Goal: Task Accomplishment & Management: Use online tool/utility

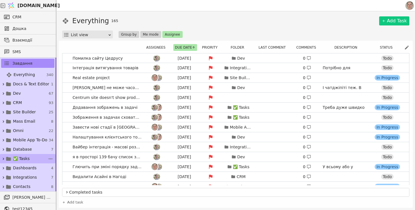
scroll to position [71, 0]
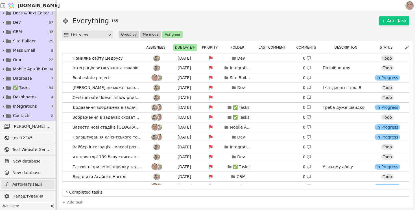
click at [28, 185] on span "Автоматизації" at bounding box center [31, 184] width 39 height 6
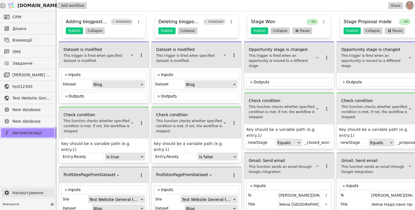
click at [27, 194] on span "Налаштування" at bounding box center [31, 193] width 39 height 6
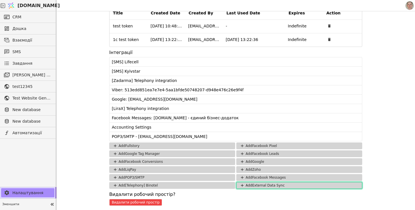
click at [281, 185] on button "Add External Data Sync" at bounding box center [299, 185] width 126 height 7
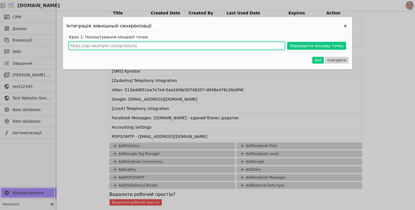
click at [134, 42] on input "Add Project" at bounding box center [177, 46] width 216 height 8
paste input "[URL][DOMAIN_NAME]"
type input "[URL][DOMAIN_NAME]"
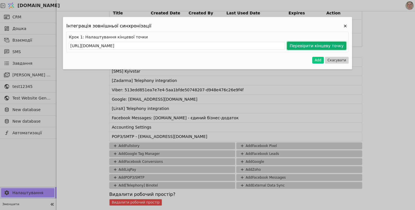
click at [311, 45] on button "Перевірити кінцеву точку" at bounding box center [316, 46] width 59 height 8
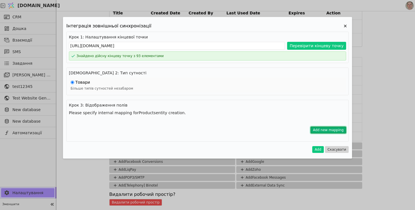
click at [321, 130] on button "Add new mapping" at bounding box center [329, 130] width 36 height 7
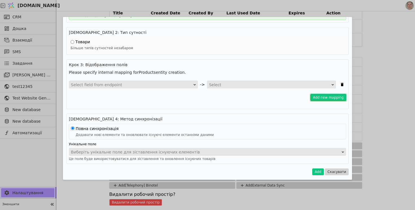
scroll to position [42, 0]
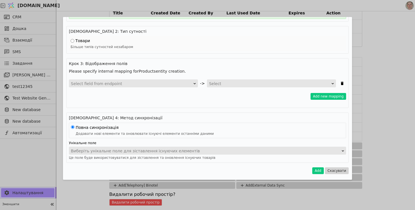
click at [180, 83] on div "Select field from endpoint" at bounding box center [131, 84] width 121 height 8
click at [201, 64] on h4 "Крок 3: Відображення полів" at bounding box center [207, 64] width 277 height 6
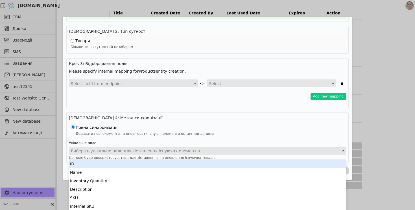
scroll to position [5, 0]
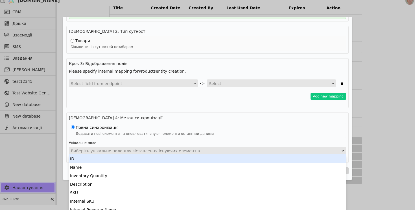
click at [129, 147] on div "Виберіть унікальне поле для зіставлення існуючих елементів" at bounding box center [206, 151] width 270 height 8
click at [130, 157] on div "ID" at bounding box center [207, 158] width 277 height 8
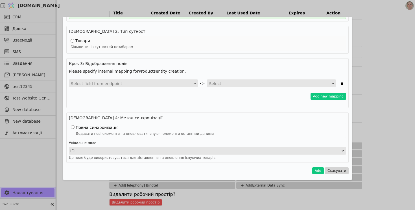
click at [105, 85] on div "Select field from endpoint" at bounding box center [131, 84] width 121 height 8
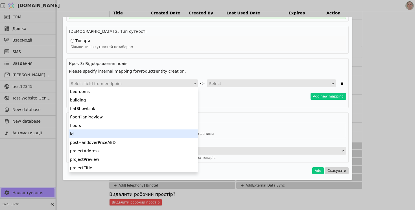
click at [104, 134] on div "id" at bounding box center [133, 133] width 129 height 8
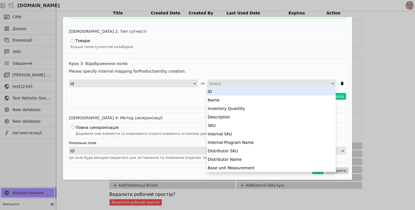
click at [229, 83] on div "Select" at bounding box center [269, 84] width 121 height 8
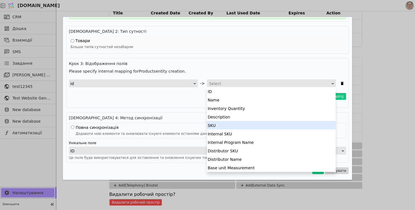
click at [226, 126] on div "SKU" at bounding box center [271, 125] width 129 height 8
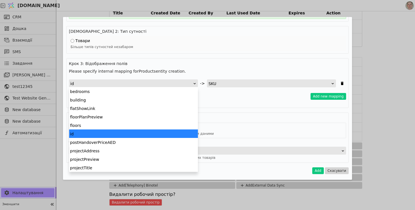
click at [139, 85] on div "id" at bounding box center [131, 84] width 123 height 8
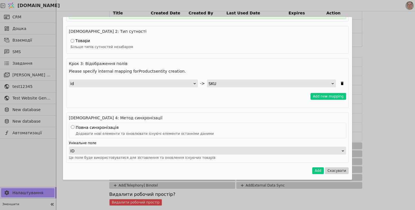
scroll to position [5, 0]
click at [130, 150] on div "ID" at bounding box center [205, 151] width 271 height 8
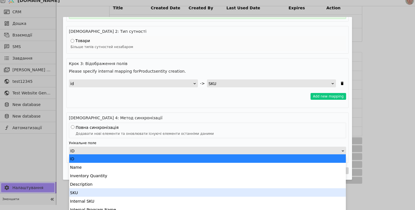
click at [129, 192] on div "SKU" at bounding box center [207, 192] width 277 height 8
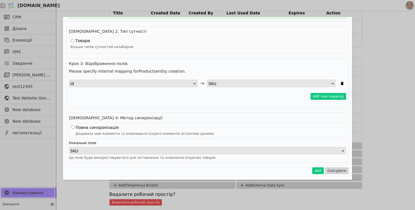
scroll to position [0, 0]
click at [134, 98] on div "Add new mapping" at bounding box center [207, 96] width 277 height 7
click at [319, 96] on button "Add new mapping" at bounding box center [329, 96] width 36 height 7
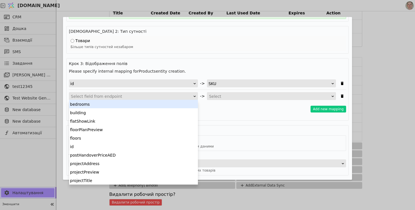
click at [129, 95] on div "Select field from endpoint" at bounding box center [131, 96] width 121 height 8
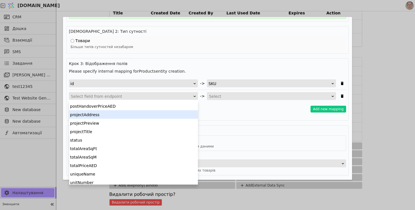
scroll to position [51, 0]
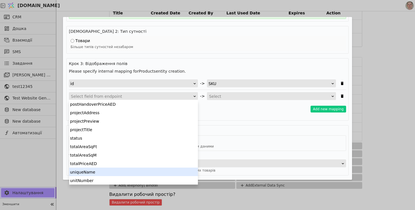
click at [119, 170] on div "uniqueName" at bounding box center [133, 172] width 129 height 8
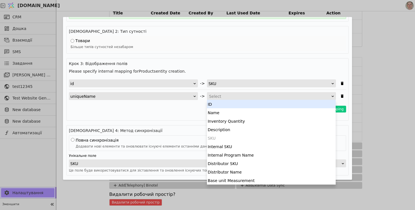
click at [245, 97] on div "Select" at bounding box center [269, 96] width 121 height 8
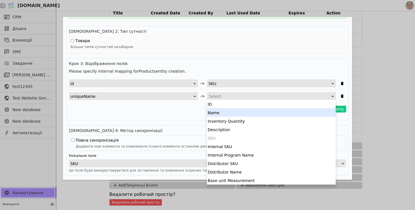
click at [235, 113] on div "Name" at bounding box center [271, 112] width 129 height 8
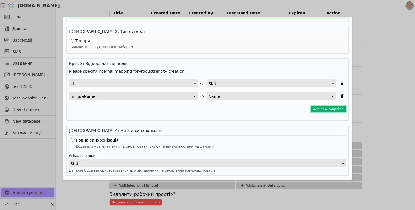
click at [325, 110] on button "Add new mapping" at bounding box center [329, 109] width 36 height 7
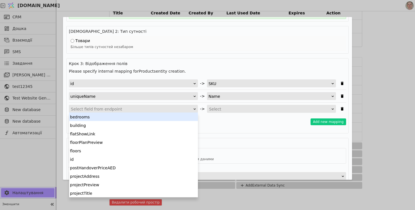
click at [122, 108] on div "Select field from endpoint" at bounding box center [131, 109] width 121 height 8
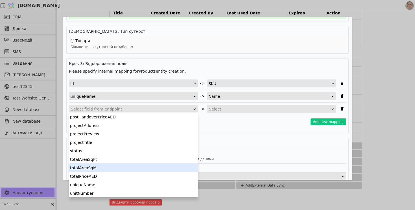
click at [112, 166] on div "totalAreaSqM" at bounding box center [133, 167] width 129 height 8
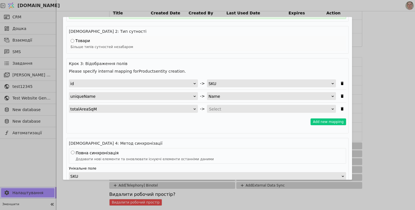
click at [241, 111] on div "Select" at bounding box center [269, 109] width 121 height 8
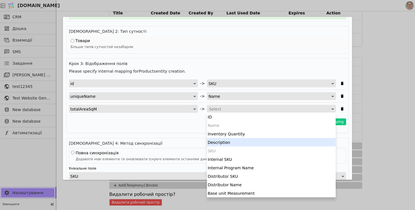
scroll to position [11, 0]
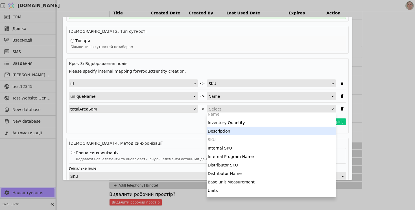
click at [196, 121] on div "Add new mapping" at bounding box center [207, 121] width 277 height 7
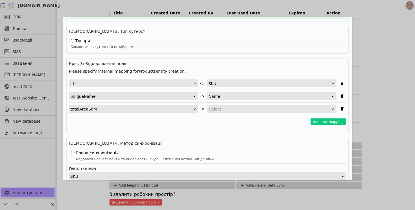
click at [240, 84] on div "SKU" at bounding box center [269, 84] width 123 height 8
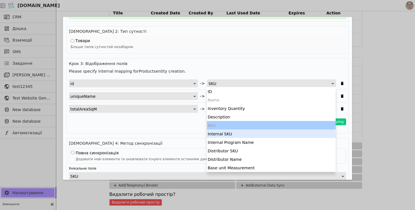
click at [234, 136] on div "Internal SKU" at bounding box center [271, 133] width 129 height 8
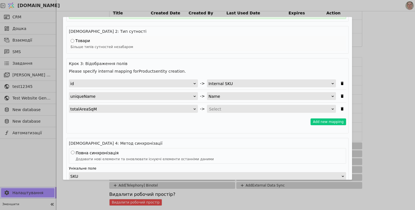
click at [225, 107] on div "Select" at bounding box center [269, 109] width 121 height 8
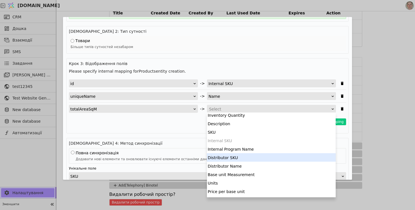
scroll to position [21, 0]
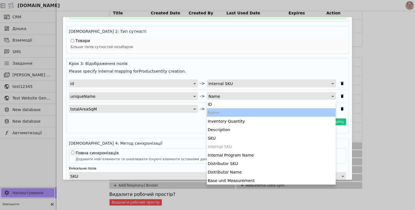
click at [244, 96] on div "Name" at bounding box center [269, 96] width 123 height 8
click at [246, 155] on div "Internal Program Name" at bounding box center [271, 155] width 129 height 8
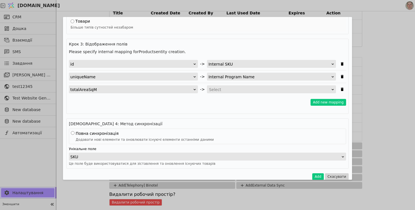
scroll to position [64, 0]
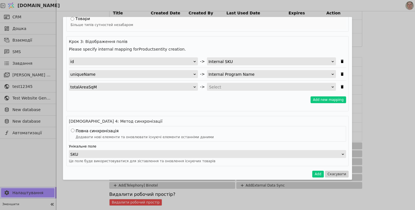
click at [233, 86] on div "Select" at bounding box center [269, 87] width 121 height 8
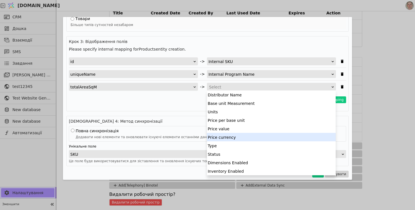
scroll to position [64, 0]
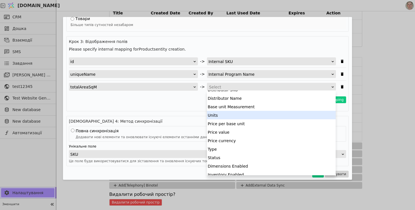
click at [246, 110] on div "Base unit Measurement" at bounding box center [271, 106] width 129 height 8
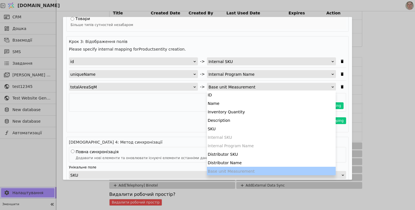
click at [245, 86] on div "Base unit Measurement" at bounding box center [269, 87] width 123 height 8
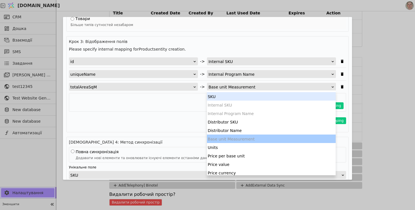
scroll to position [33, 0]
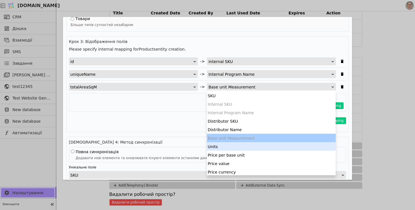
click at [225, 145] on div "Units" at bounding box center [271, 146] width 129 height 8
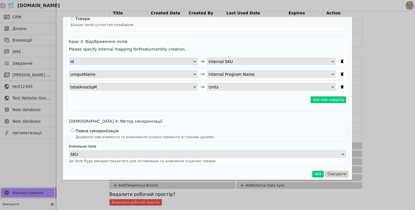
scroll to position [67, 0]
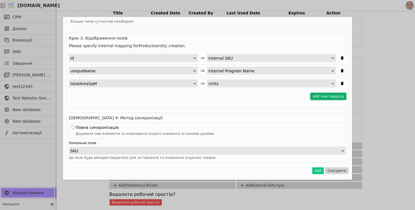
click at [328, 95] on button "Add new mapping" at bounding box center [329, 96] width 36 height 7
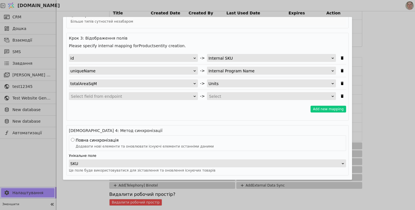
click at [147, 97] on div "Select field from endpoint" at bounding box center [131, 96] width 121 height 8
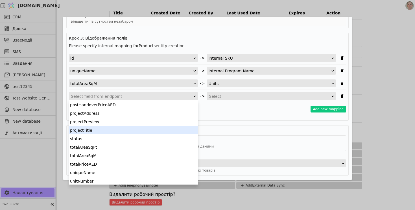
scroll to position [51, 0]
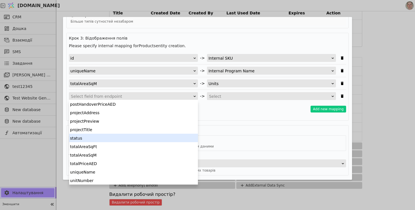
click at [127, 137] on div "status" at bounding box center [133, 138] width 129 height 8
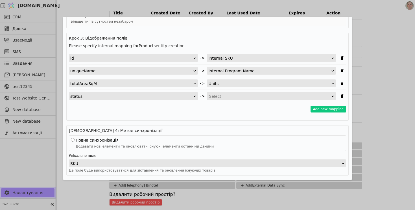
click at [147, 97] on div "status" at bounding box center [131, 96] width 123 height 8
click at [220, 110] on div "Add new mapping" at bounding box center [207, 109] width 277 height 7
click at [343, 96] on icon "Add Project" at bounding box center [342, 95] width 3 height 3
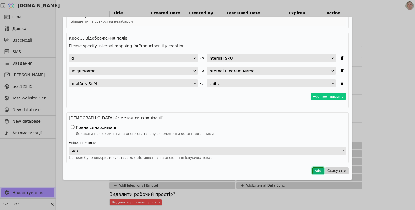
click at [318, 170] on button "Add" at bounding box center [318, 170] width 12 height 7
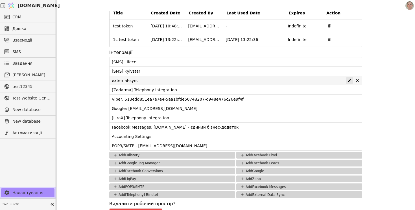
click at [350, 80] on icon at bounding box center [349, 80] width 3 height 3
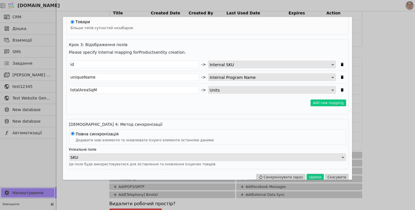
scroll to position [67, 0]
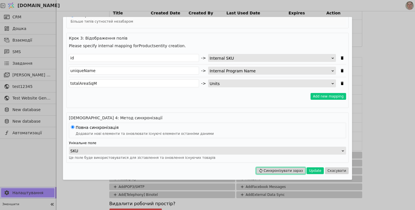
click at [287, 171] on button "Синхронізувати зараз" at bounding box center [280, 170] width 49 height 7
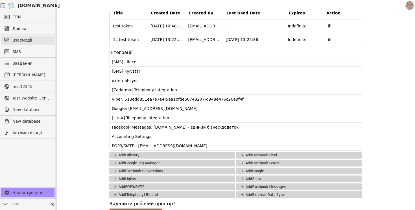
scroll to position [0, 0]
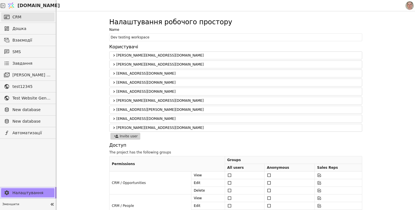
click at [33, 18] on link "CRM" at bounding box center [27, 16] width 53 height 9
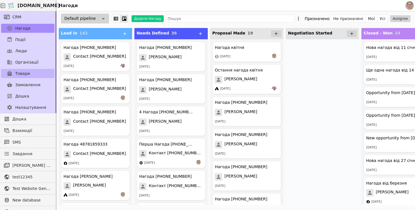
click at [25, 70] on link "Товари" at bounding box center [27, 73] width 53 height 9
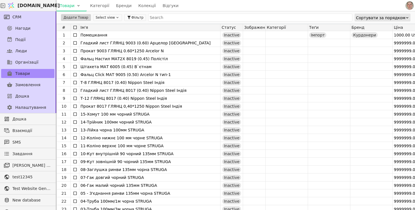
click at [392, 18] on div "Сортувати за порядком" at bounding box center [380, 18] width 49 height 8
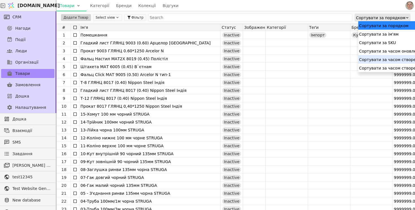
click at [390, 58] on div "Сортувати за часом створення" at bounding box center [403, 59] width 90 height 8
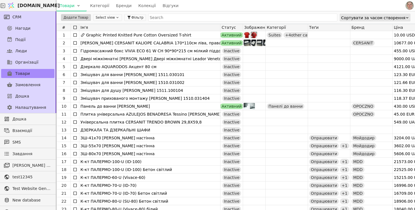
click at [393, 20] on div "Сортувати за часом створення" at bounding box center [373, 18] width 64 height 8
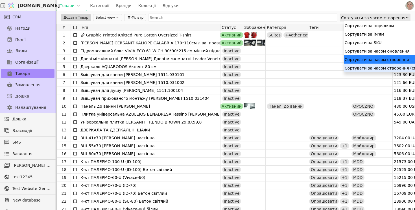
click at [389, 66] on div "Сортувати за часом створення (спадання)" at bounding box center [389, 68] width 90 height 8
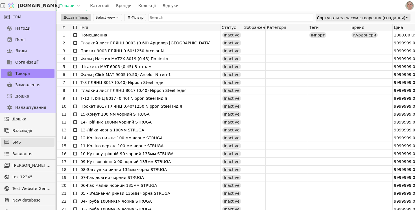
scroll to position [39, 0]
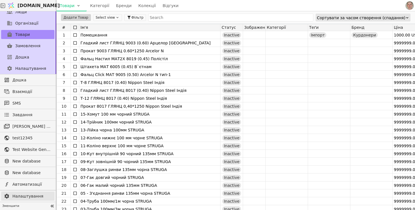
click at [30, 195] on span "Налаштування" at bounding box center [31, 196] width 39 height 6
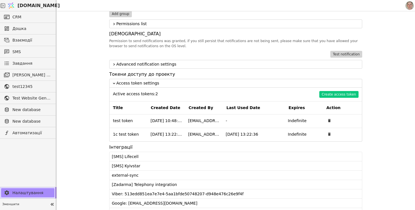
scroll to position [504, 0]
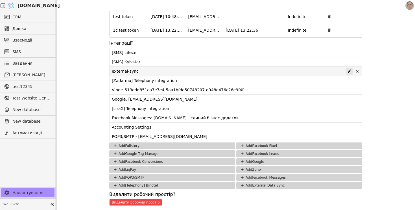
click at [350, 71] on icon at bounding box center [349, 71] width 5 height 5
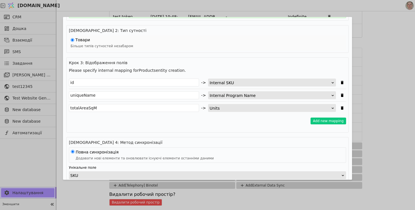
scroll to position [67, 0]
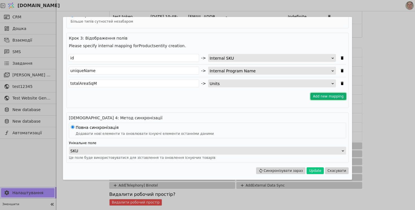
click at [317, 95] on button "Add new mapping" at bounding box center [329, 96] width 36 height 7
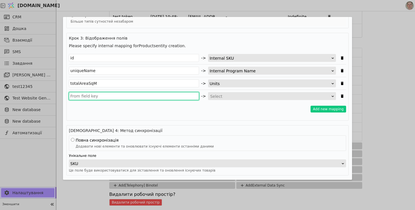
click at [123, 98] on input "Edit Project" at bounding box center [134, 96] width 130 height 8
click at [188, 109] on div "Add new mapping" at bounding box center [207, 109] width 277 height 7
click at [188, 98] on input "Edit Project" at bounding box center [134, 96] width 130 height 8
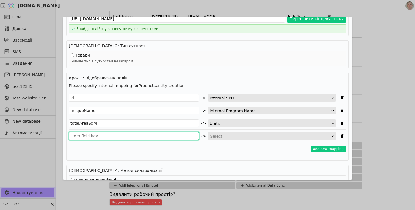
scroll to position [0, 0]
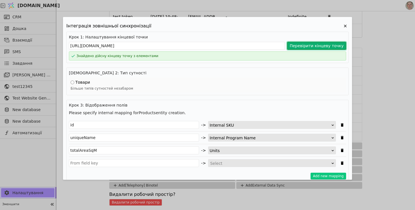
click at [314, 47] on button "Перевірити кінцеву точку" at bounding box center [316, 46] width 59 height 8
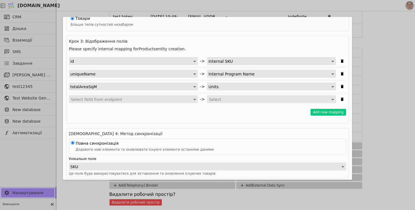
scroll to position [80, 0]
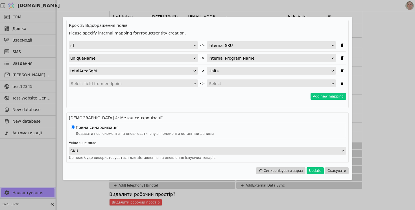
click at [175, 81] on div "Select field from endpoint" at bounding box center [131, 84] width 121 height 8
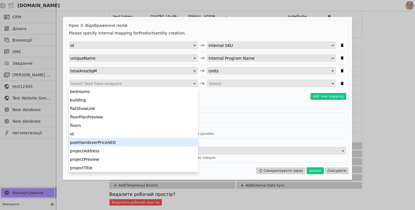
click at [137, 141] on div "postHandoverPriceAED" at bounding box center [133, 142] width 129 height 8
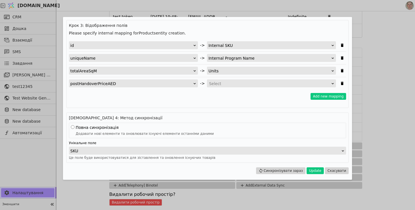
click at [229, 83] on div "Select" at bounding box center [269, 84] width 121 height 8
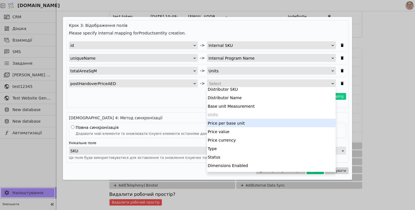
scroll to position [62, 0]
click at [243, 121] on div "Price per base unit" at bounding box center [271, 122] width 129 height 8
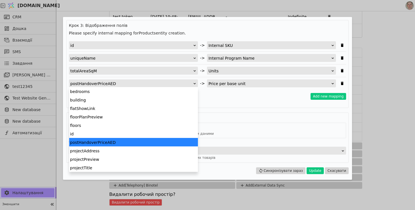
click at [112, 83] on div "postHandoverPriceAED" at bounding box center [131, 84] width 123 height 8
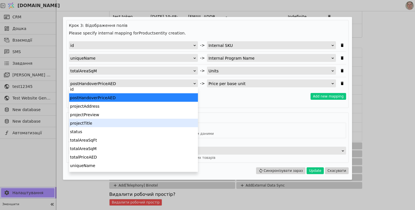
scroll to position [51, 0]
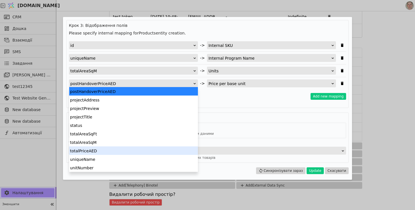
click at [118, 151] on div "totalPriceAED" at bounding box center [133, 150] width 129 height 8
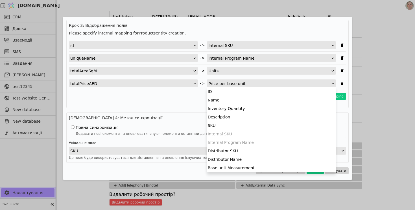
click at [239, 86] on div "Price per base unit" at bounding box center [269, 84] width 123 height 8
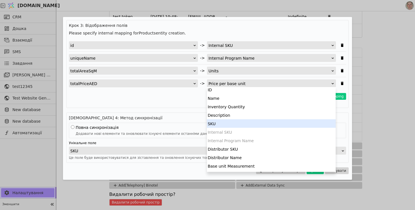
scroll to position [0, 0]
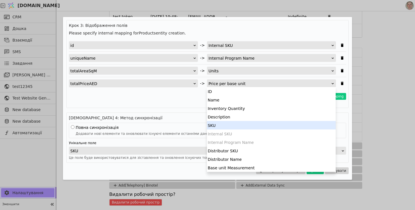
click at [174, 95] on div "Add new mapping" at bounding box center [207, 96] width 277 height 7
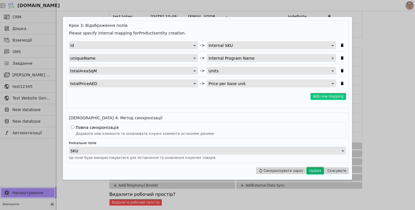
click at [317, 172] on button "Update" at bounding box center [315, 170] width 17 height 7
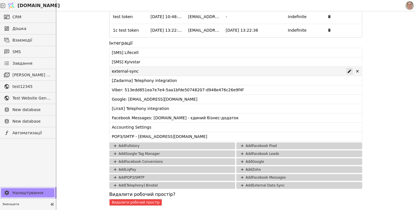
click at [350, 70] on icon at bounding box center [349, 70] width 3 height 3
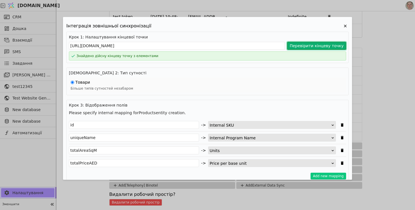
click at [319, 45] on button "Перевірити кінцеву точку" at bounding box center [316, 46] width 59 height 8
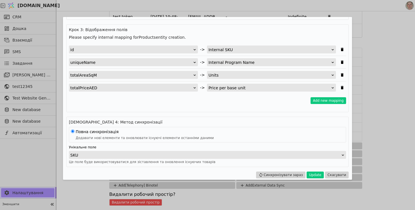
scroll to position [80, 0]
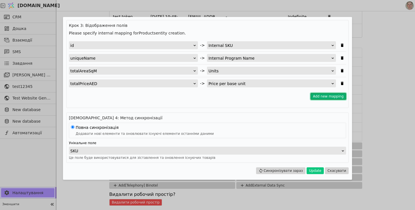
click at [319, 96] on button "Add new mapping" at bounding box center [329, 96] width 36 height 7
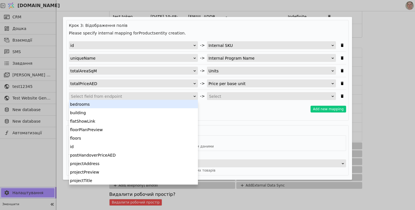
click at [136, 97] on div "Select field from endpoint" at bounding box center [131, 96] width 121 height 8
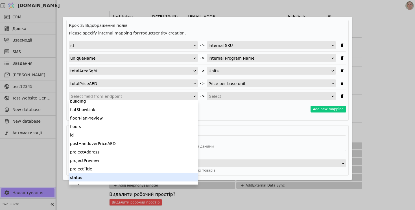
scroll to position [0, 0]
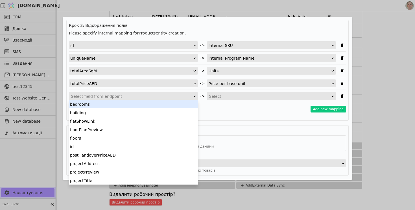
click at [133, 105] on div "bedrooms" at bounding box center [133, 104] width 129 height 8
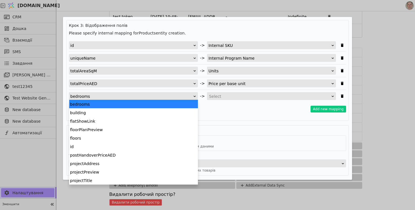
click at [147, 95] on div "bedrooms" at bounding box center [131, 96] width 123 height 8
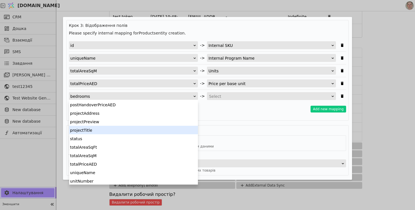
scroll to position [51, 0]
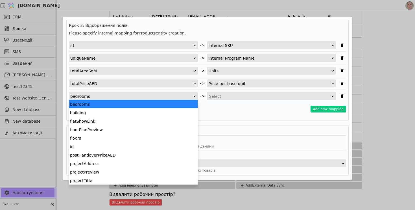
click at [98, 98] on div "bedrooms" at bounding box center [131, 96] width 123 height 8
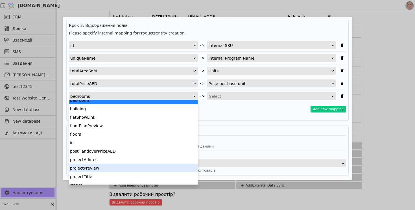
scroll to position [0, 0]
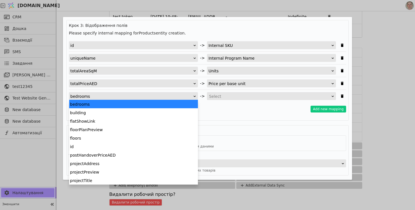
click at [96, 96] on div "bedrooms" at bounding box center [131, 96] width 123 height 8
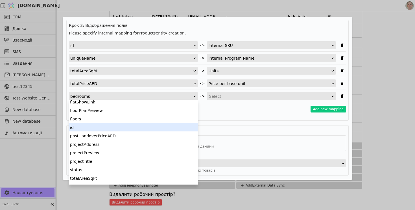
scroll to position [21, 0]
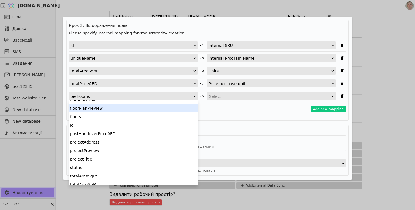
click at [110, 108] on div "floorPlanPreview" at bounding box center [133, 108] width 129 height 8
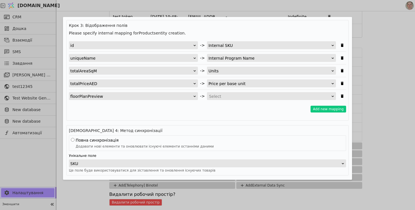
click at [252, 97] on div "Select" at bounding box center [269, 96] width 121 height 8
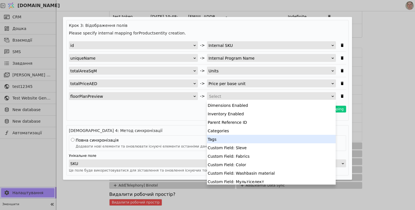
scroll to position [136, 0]
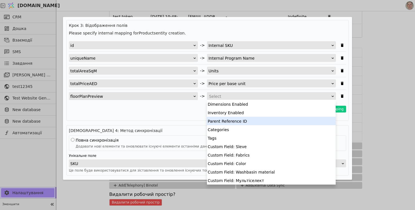
click at [177, 112] on div "Add new mapping" at bounding box center [207, 109] width 277 height 7
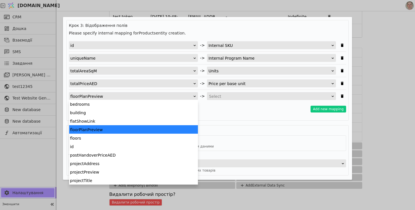
click at [152, 96] on div "floorPlanPreview" at bounding box center [131, 96] width 123 height 8
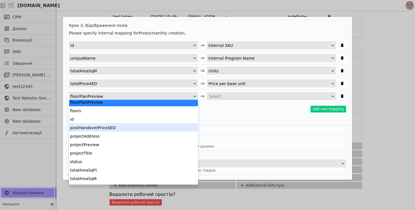
scroll to position [0, 0]
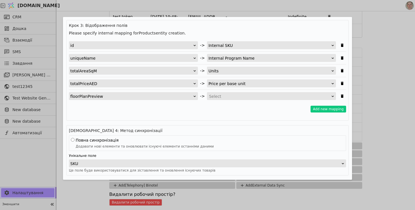
click at [114, 99] on div "floorPlanPreview" at bounding box center [131, 96] width 123 height 8
click at [215, 106] on div "Add new mapping" at bounding box center [207, 109] width 277 height 7
click at [225, 96] on div "Select" at bounding box center [269, 96] width 121 height 8
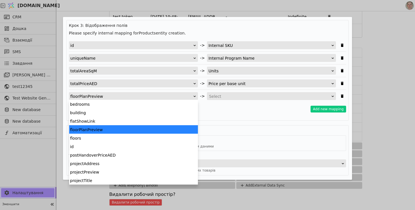
click at [133, 97] on div "floorPlanPreview" at bounding box center [131, 96] width 123 height 8
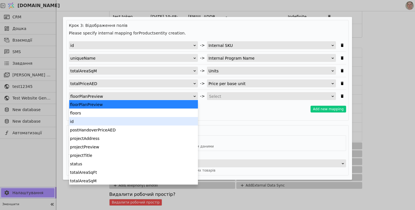
scroll to position [51, 0]
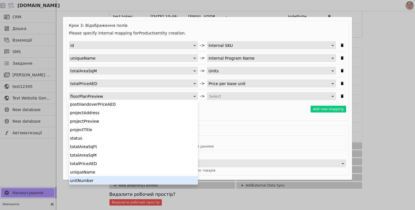
click at [116, 180] on div "unitNumber" at bounding box center [133, 180] width 129 height 8
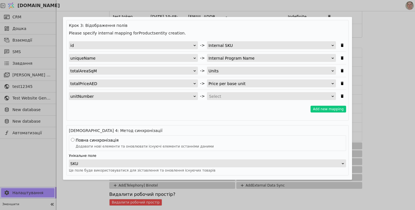
click at [236, 97] on div "Select" at bounding box center [269, 96] width 121 height 8
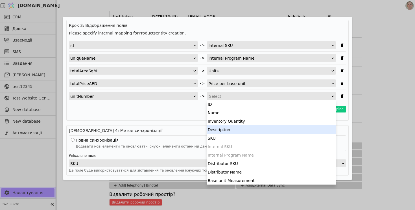
click at [237, 131] on div "Description" at bounding box center [271, 129] width 129 height 8
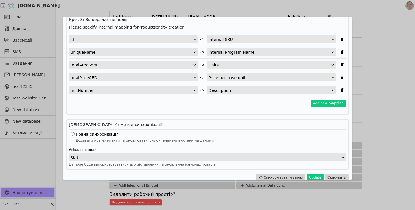
scroll to position [92, 0]
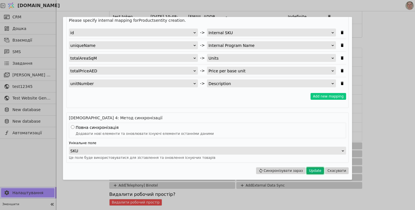
click at [316, 172] on button "Update" at bounding box center [315, 170] width 17 height 7
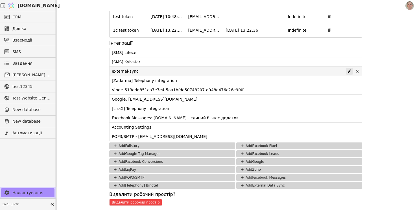
click at [351, 72] on icon at bounding box center [349, 71] width 5 height 5
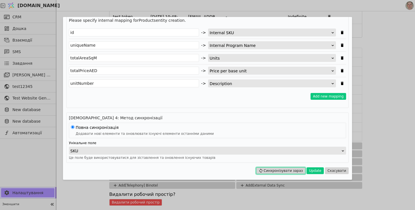
click at [277, 168] on button "Синхронізувати зараз" at bounding box center [280, 170] width 49 height 7
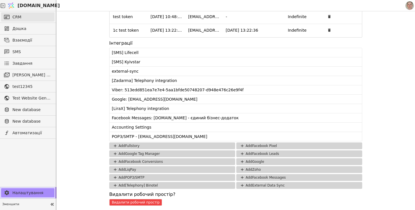
click at [35, 14] on link "CRM" at bounding box center [27, 16] width 53 height 9
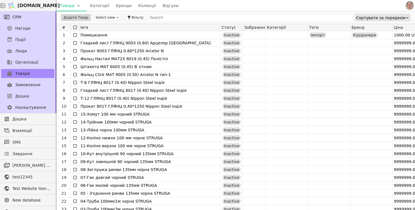
click at [381, 19] on div "Сортувати за порядком" at bounding box center [380, 18] width 49 height 8
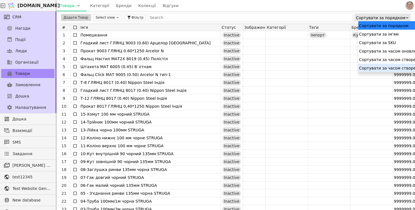
click at [380, 67] on div "Сортувати за часом створення (спадання)" at bounding box center [403, 68] width 90 height 8
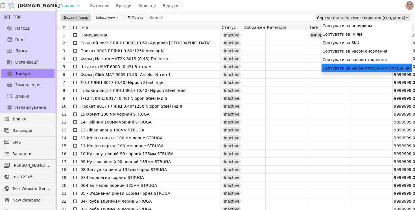
click at [382, 18] on div "Сортувати за часом створення (спадання)" at bounding box center [361, 18] width 89 height 8
click at [383, 59] on div "Сортувати за часом створення" at bounding box center [367, 59] width 90 height 8
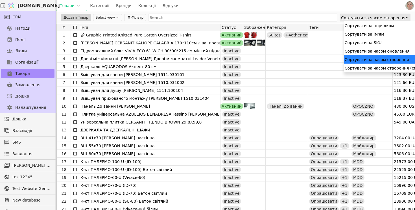
click at [378, 16] on div "Сортувати за часом створення" at bounding box center [373, 18] width 64 height 8
click at [377, 68] on div "Сортувати за часом створення (спадання)" at bounding box center [389, 68] width 90 height 8
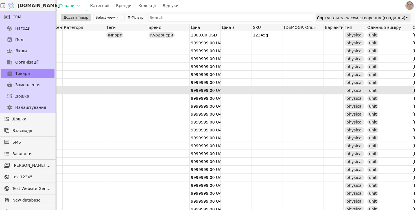
scroll to position [0, 281]
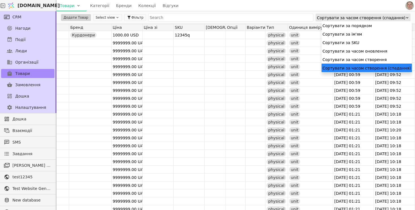
click at [374, 19] on div "Сортувати за часом створення (спадання)" at bounding box center [361, 18] width 89 height 8
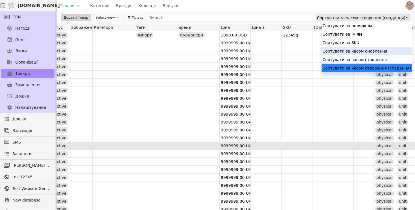
scroll to position [0, 0]
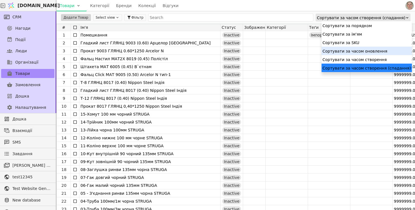
click at [227, 11] on div "Товари Категорії Бренди Колекції Відгуки" at bounding box center [230, 5] width 348 height 11
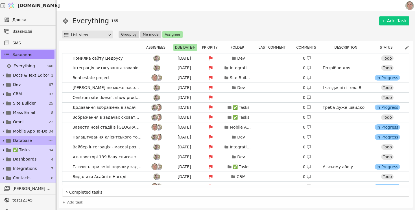
scroll to position [7, 0]
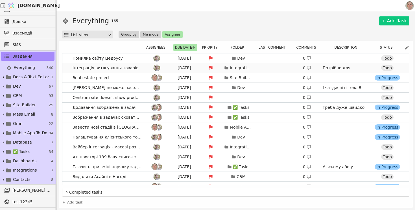
click at [141, 66] on link "Інтеграція витягування товарів Aug 24 Integrations 0 Потрібно для інтеграції з …" at bounding box center [235, 68] width 347 height 10
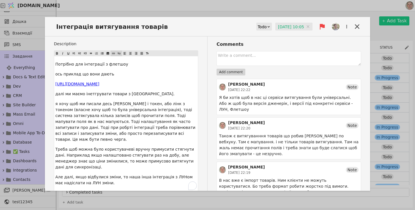
drag, startPoint x: 94, startPoint y: 89, endPoint x: 54, endPoint y: 83, distance: 40.5
click at [54, 83] on div "Потрібно для інтеграції з флетшоу ось приклад що вони дають ﻿ $ https://pro-api…" at bounding box center [126, 123] width 144 height 135
copy p "﻿ $ https://pro-api.flat.show/api/developer_partner_units_feed?token=Qt21CgjRzR"
